Goal: Communication & Community: Answer question/provide support

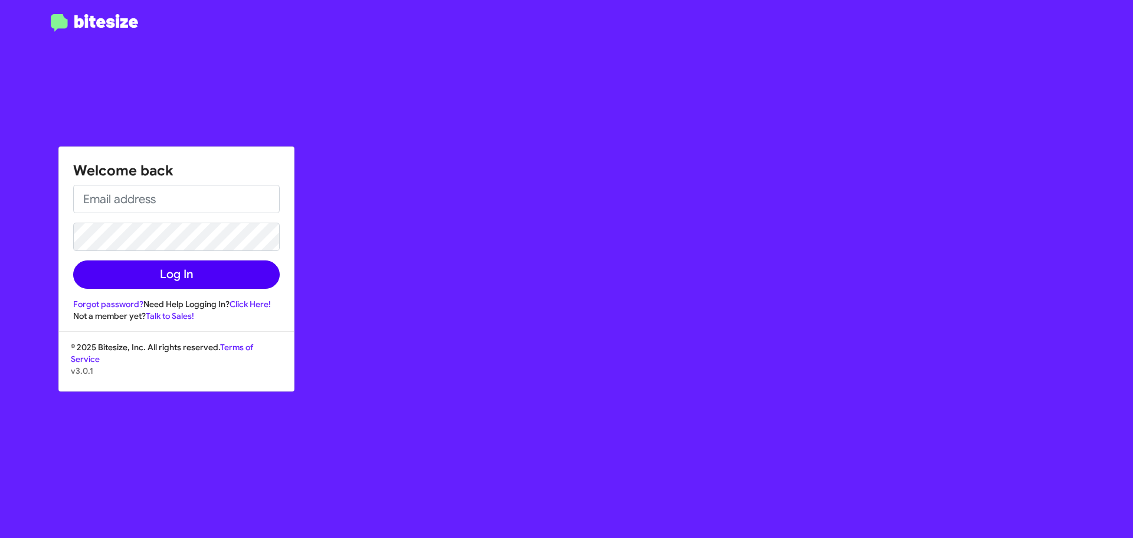
type input "[EMAIL_ADDRESS][DOMAIN_NAME]"
drag, startPoint x: 159, startPoint y: 279, endPoint x: 191, endPoint y: 282, distance: 32.0
click at [161, 280] on button "Log In" at bounding box center [176, 274] width 207 height 28
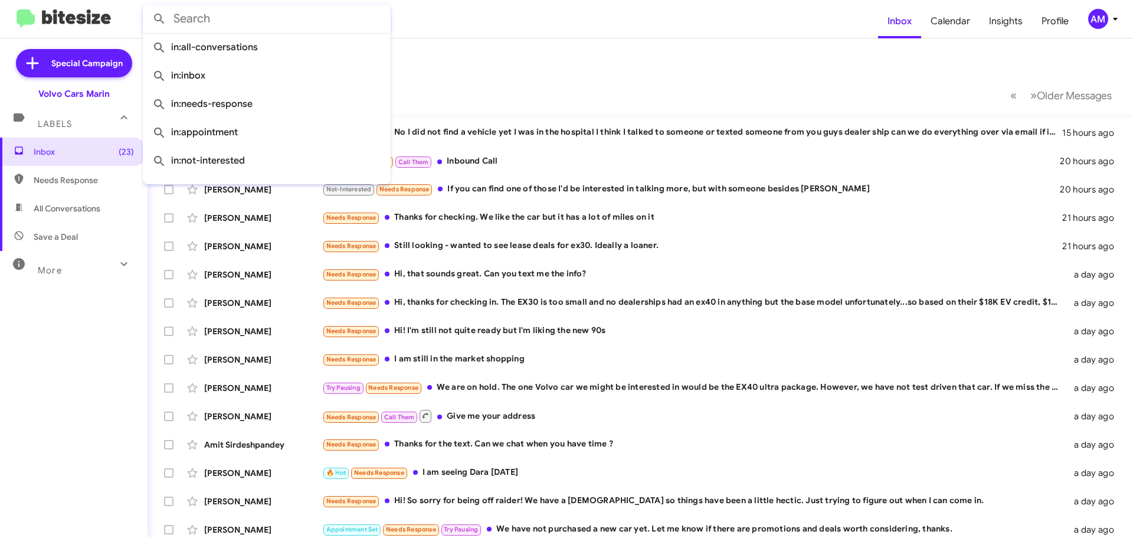
click at [204, 25] on input "text" at bounding box center [267, 19] width 248 height 28
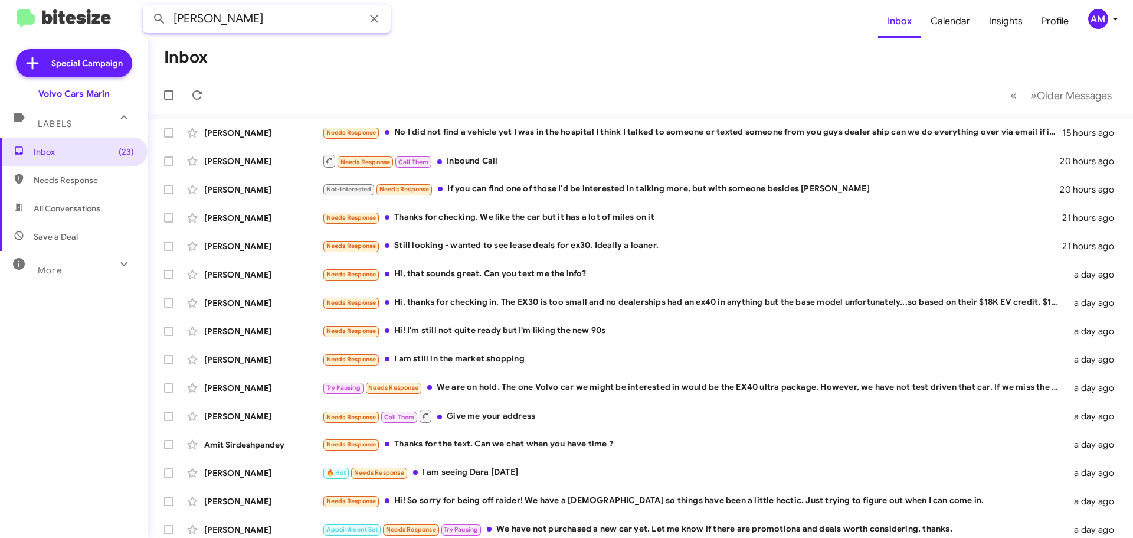
type input "[PERSON_NAME]"
click at [148, 7] on button at bounding box center [160, 19] width 24 height 24
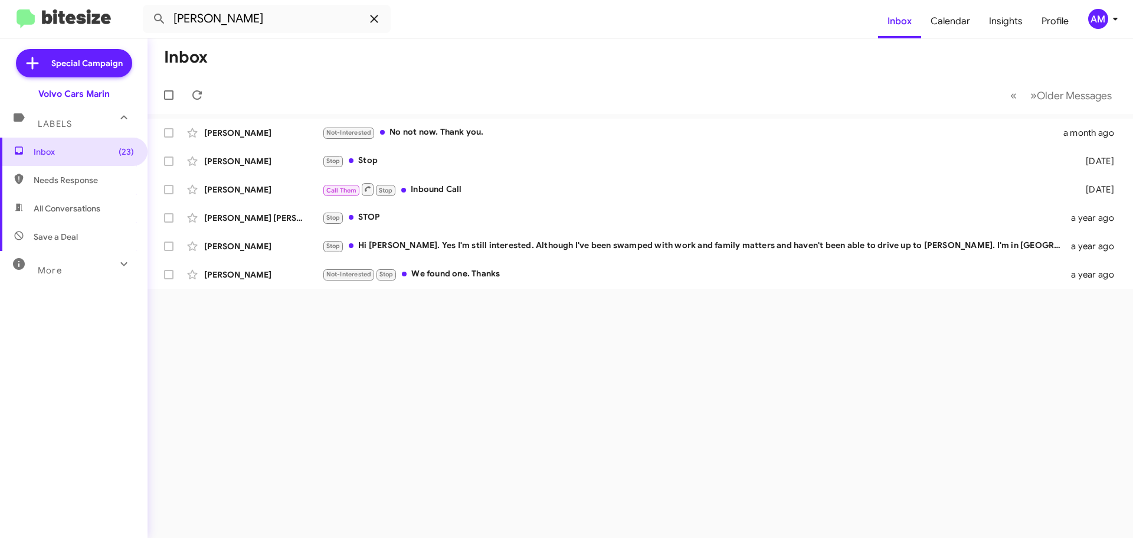
click at [374, 21] on icon at bounding box center [374, 19] width 14 height 14
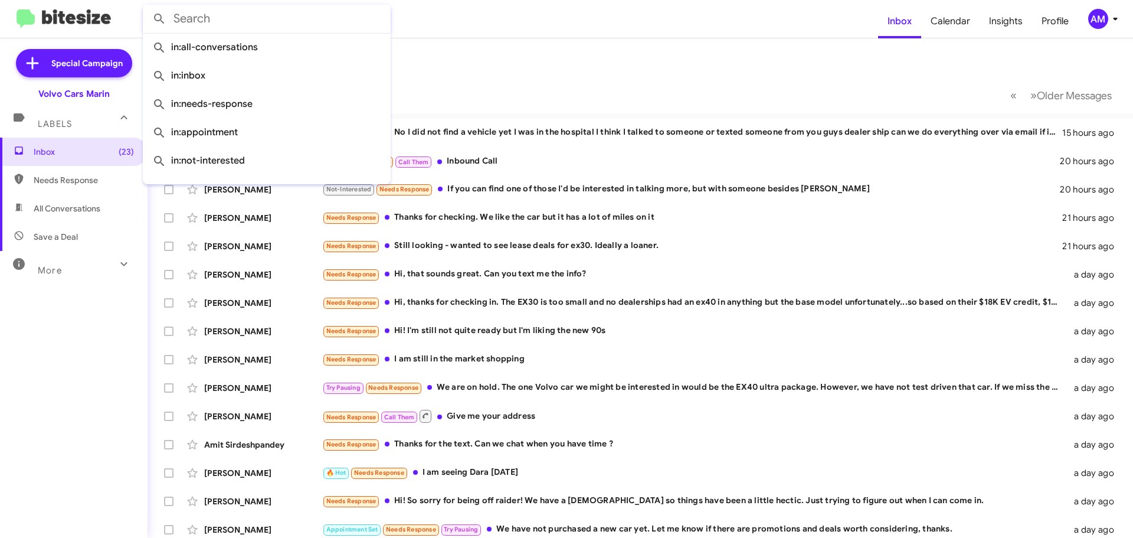
click at [464, 48] on mat-toolbar-row "Inbox" at bounding box center [640, 57] width 985 height 38
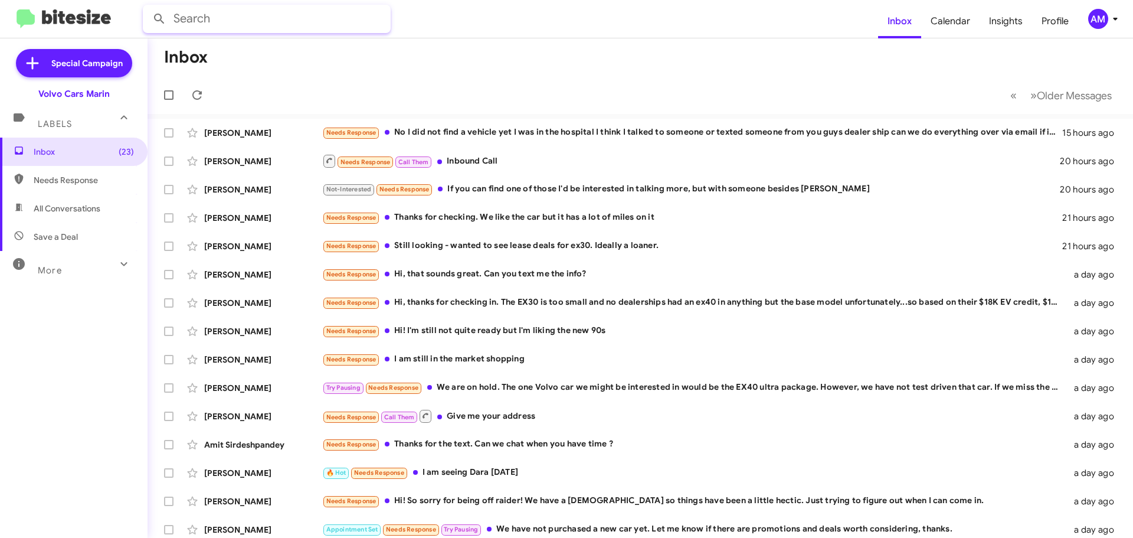
click at [284, 25] on input "text" at bounding box center [267, 19] width 248 height 28
type input "[PERSON_NAME]"
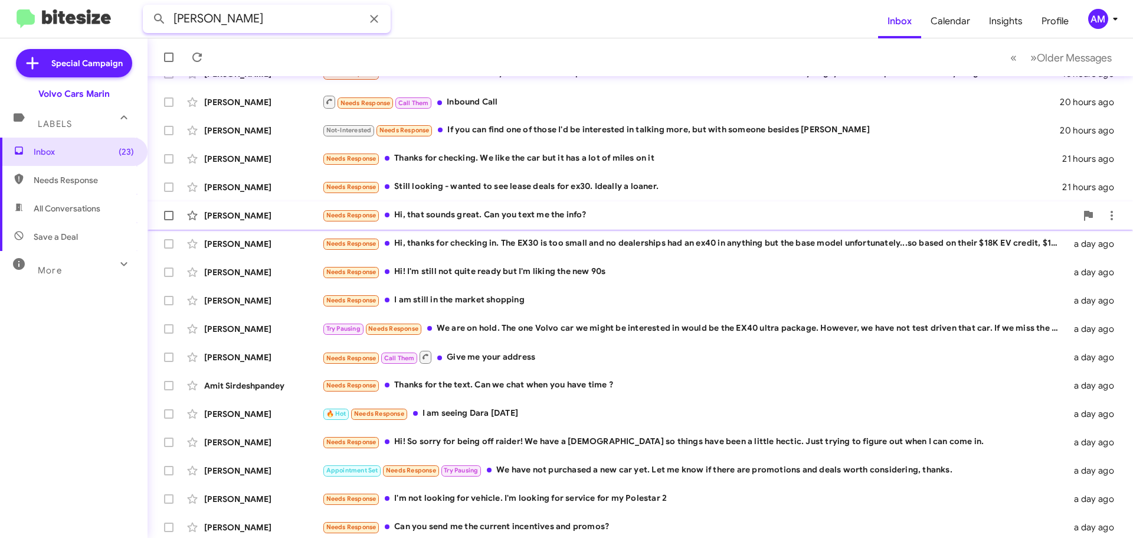
scroll to position [148, 0]
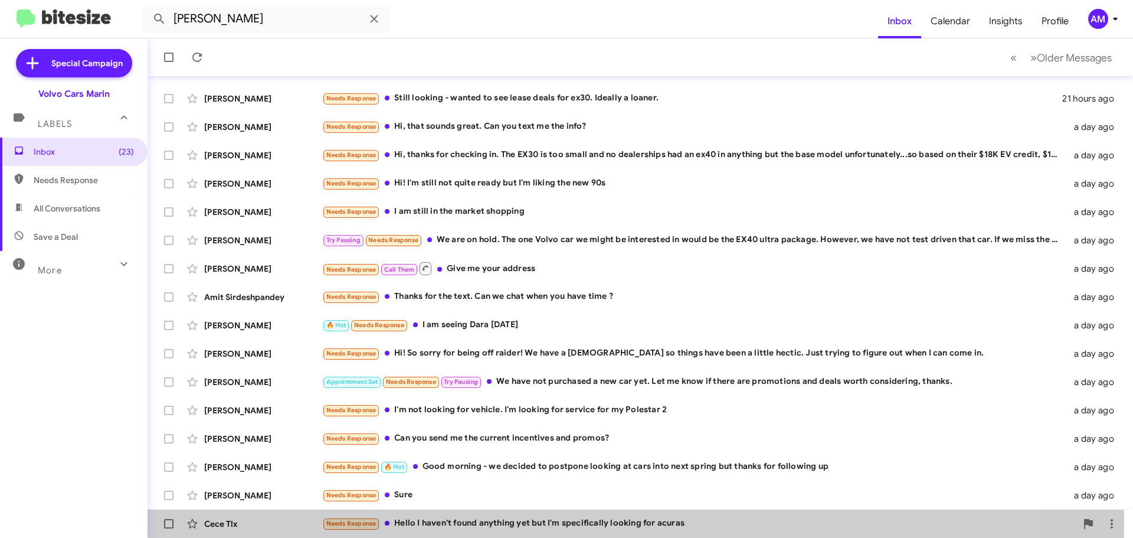
click at [555, 522] on div "Needs Response Hello I haven't found anything yet but I'm specifically looking …" at bounding box center [699, 523] width 754 height 14
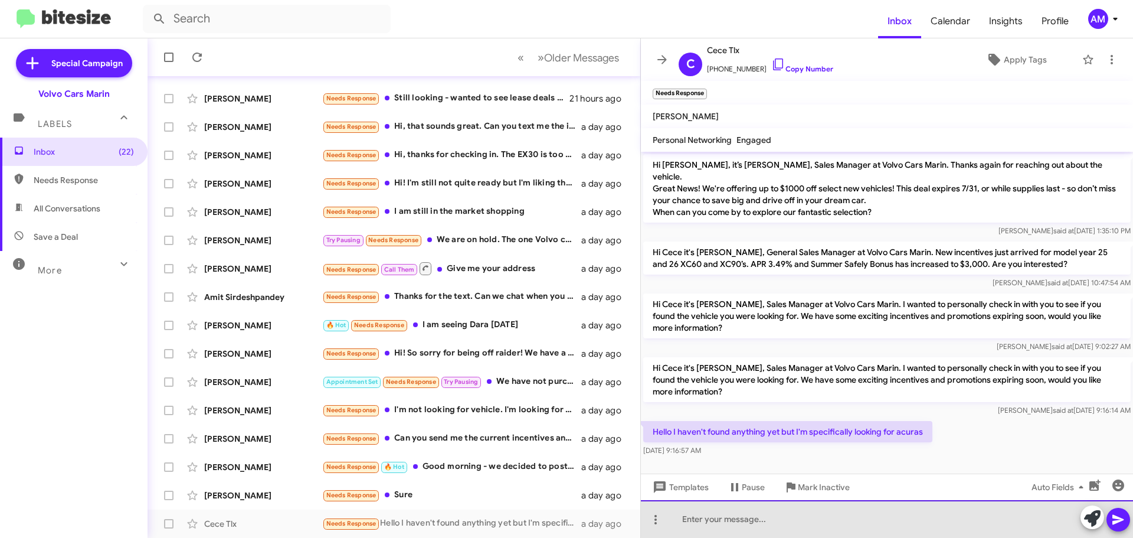
click at [898, 513] on div at bounding box center [887, 519] width 492 height 38
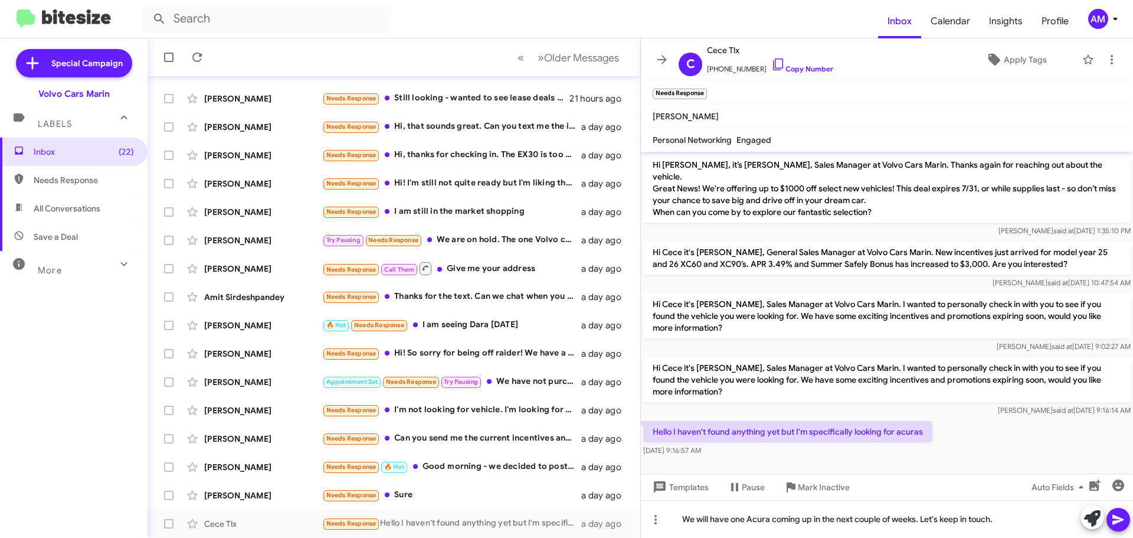
click at [1121, 519] on icon at bounding box center [1117, 520] width 11 height 10
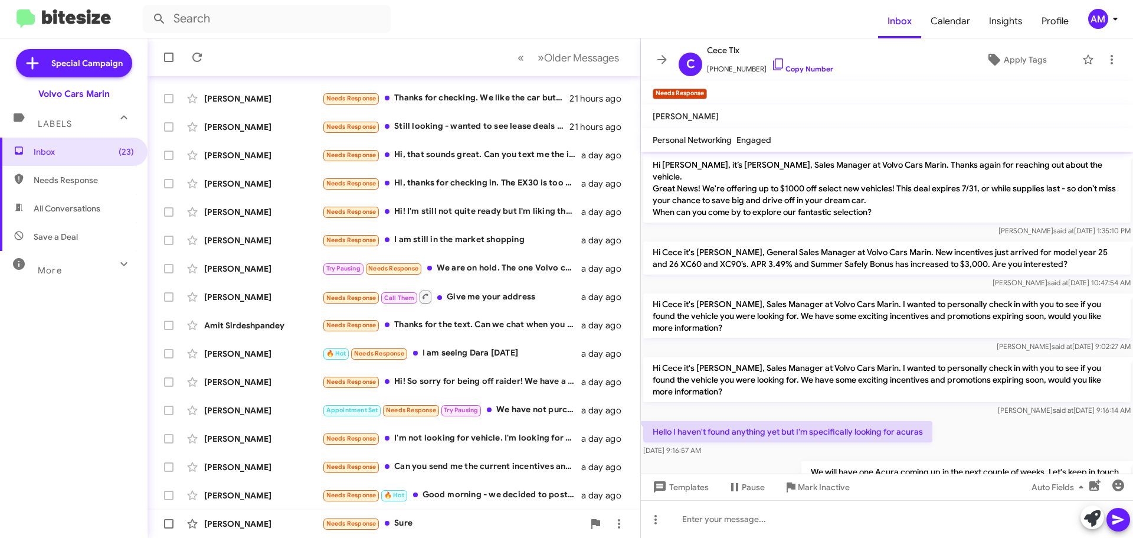
click at [249, 532] on div "[PERSON_NAME] Needs Response Sure a day ago" at bounding box center [394, 524] width 474 height 24
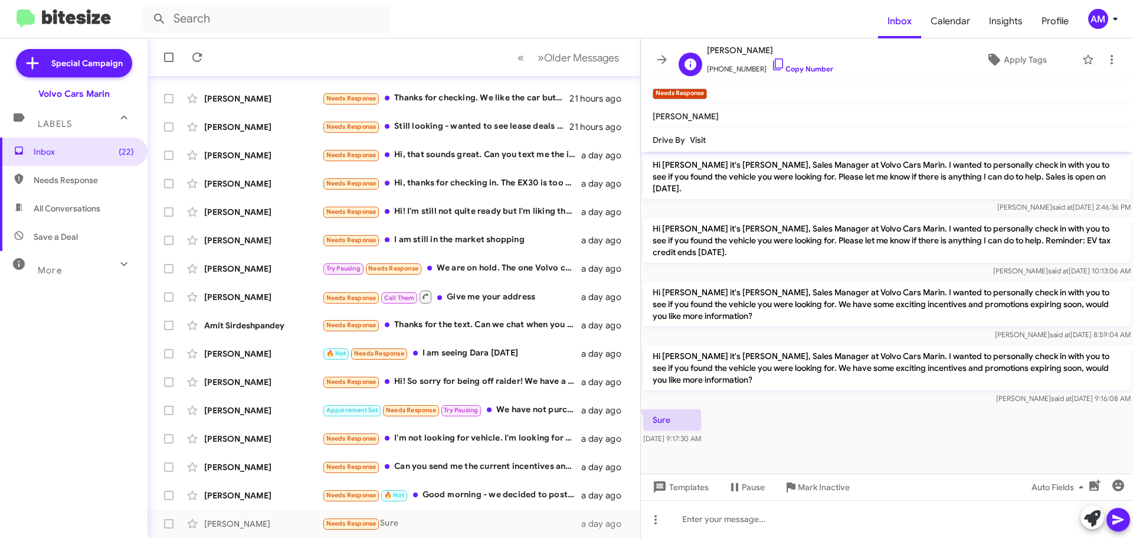
drag, startPoint x: 708, startPoint y: 51, endPoint x: 762, endPoint y: 52, distance: 54.9
click at [762, 52] on span "[PERSON_NAME]" at bounding box center [770, 50] width 126 height 14
copy span "[PERSON_NAME]"
click at [289, 496] on div "[PERSON_NAME]" at bounding box center [263, 495] width 118 height 12
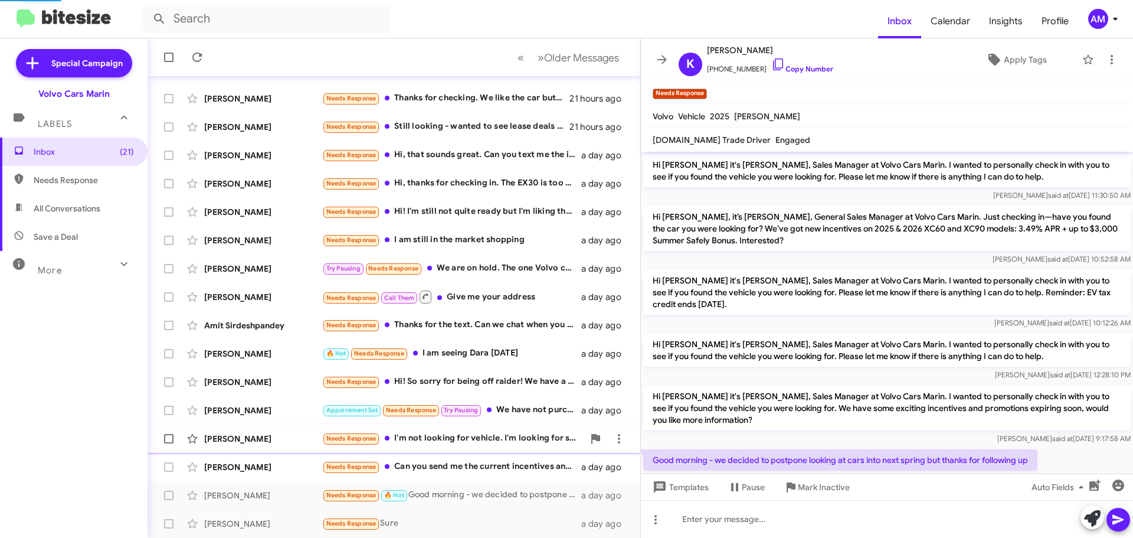
scroll to position [31, 0]
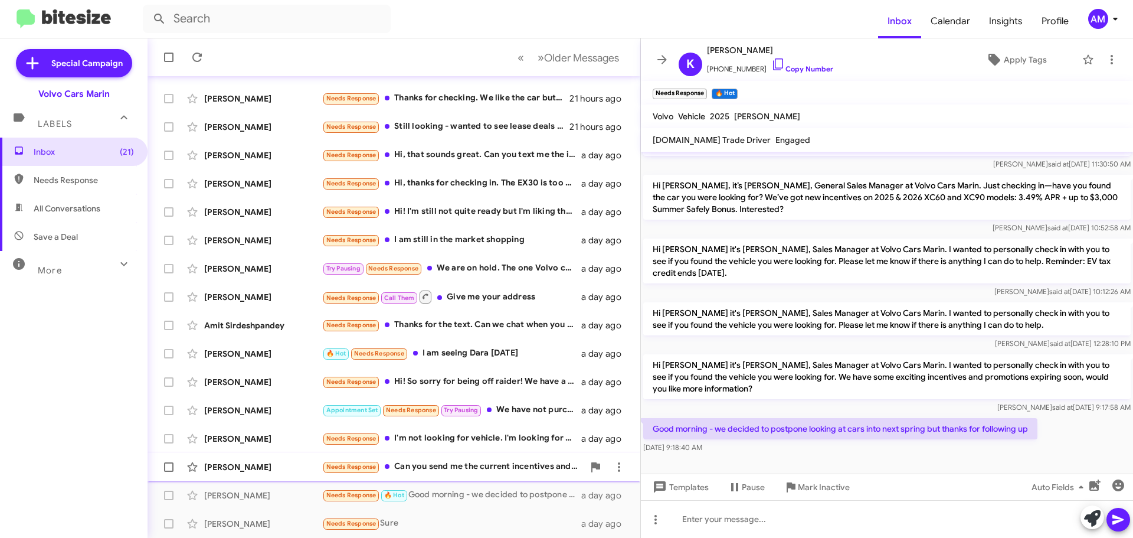
click at [272, 469] on div "[PERSON_NAME]" at bounding box center [263, 467] width 118 height 12
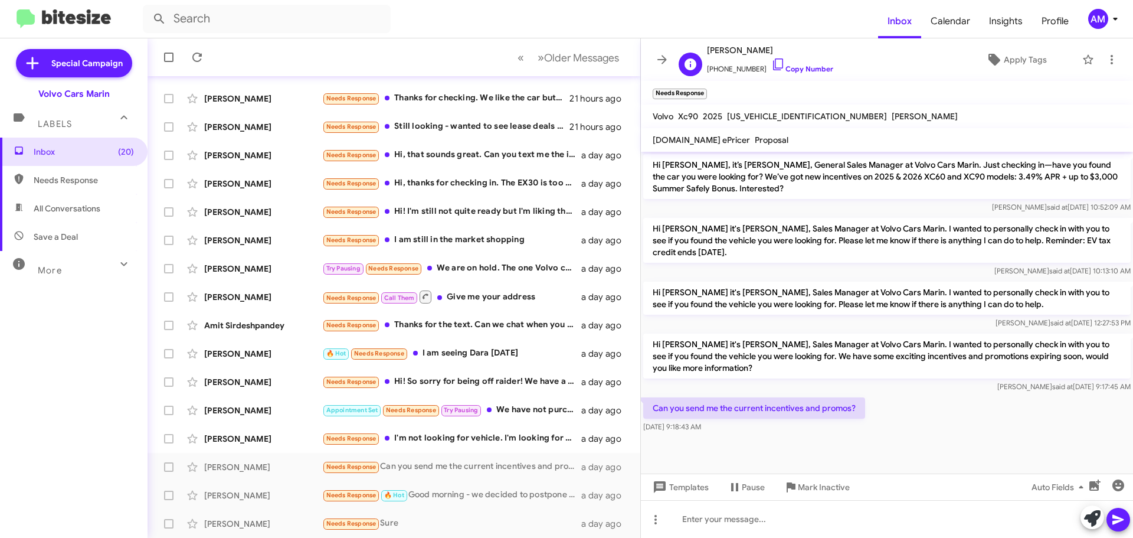
drag, startPoint x: 707, startPoint y: 52, endPoint x: 763, endPoint y: 52, distance: 56.1
click at [763, 52] on span "[PERSON_NAME]" at bounding box center [770, 50] width 126 height 14
copy span "[PERSON_NAME]"
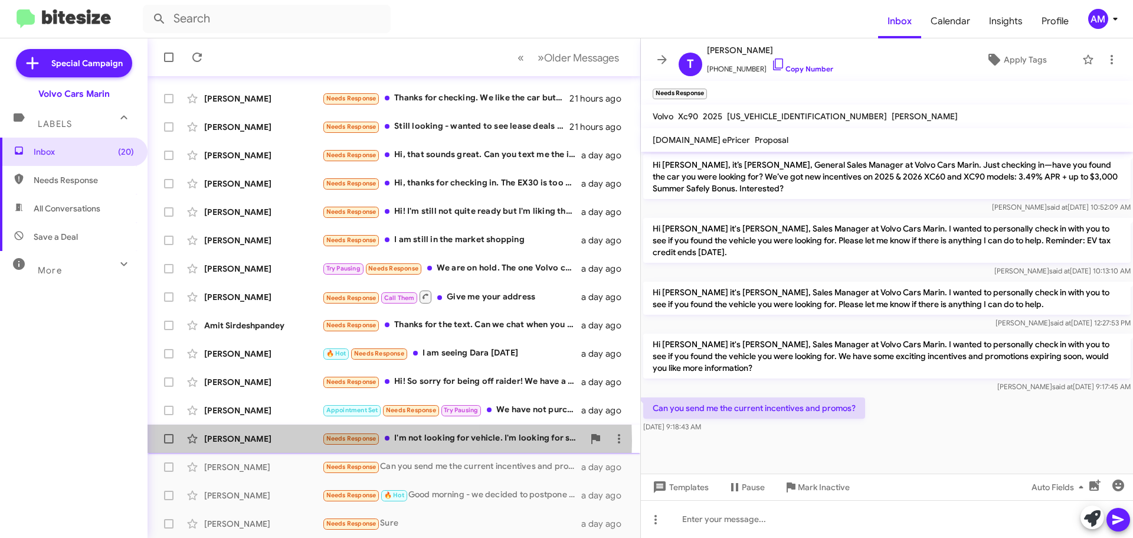
click at [256, 441] on div "[PERSON_NAME]" at bounding box center [263, 439] width 118 height 12
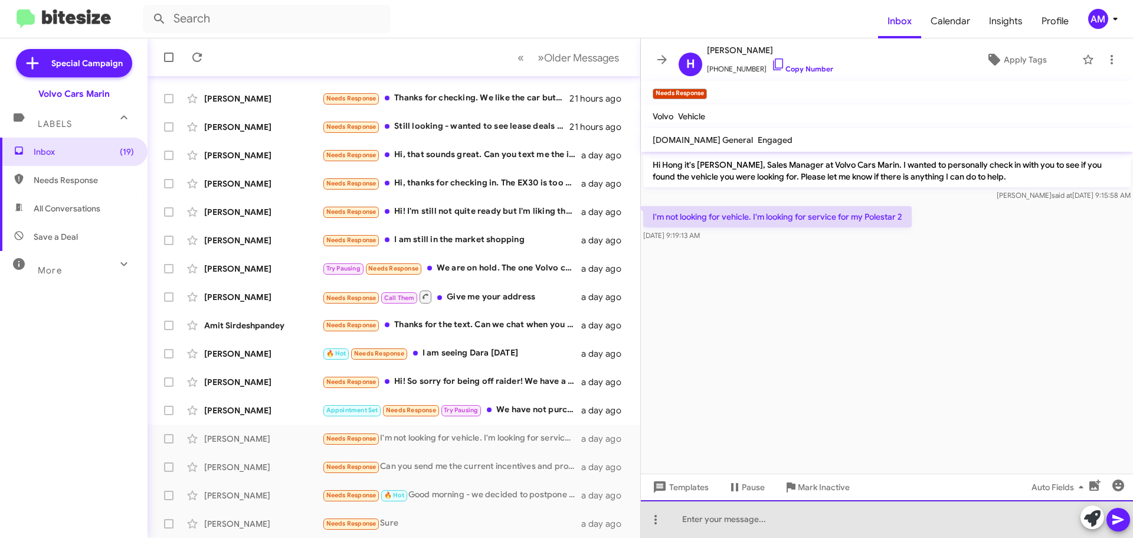
click at [735, 511] on div at bounding box center [887, 519] width 492 height 38
